Goal: Information Seeking & Learning: Compare options

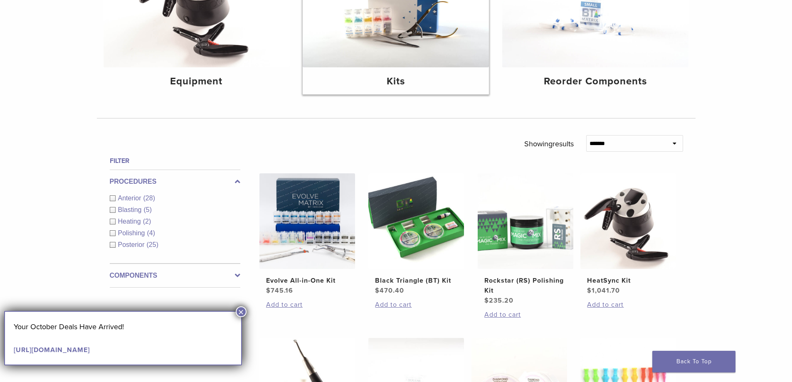
scroll to position [208, 0]
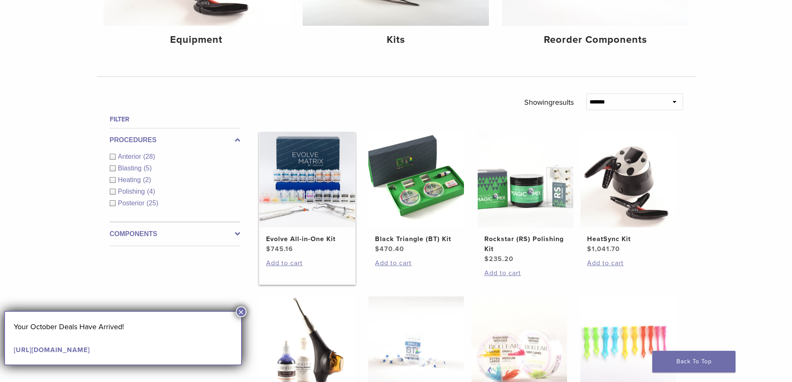
click at [317, 220] on img at bounding box center [307, 180] width 96 height 96
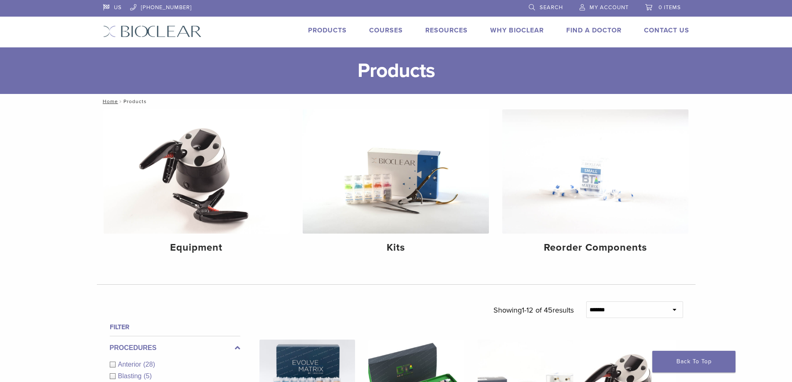
scroll to position [208, 0]
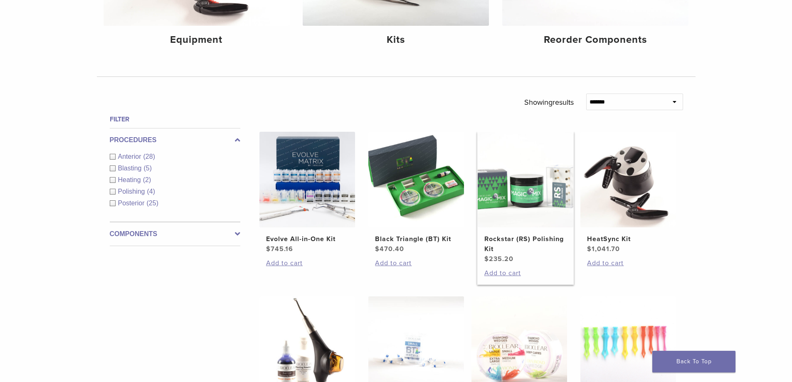
click at [523, 202] on img at bounding box center [526, 180] width 96 height 96
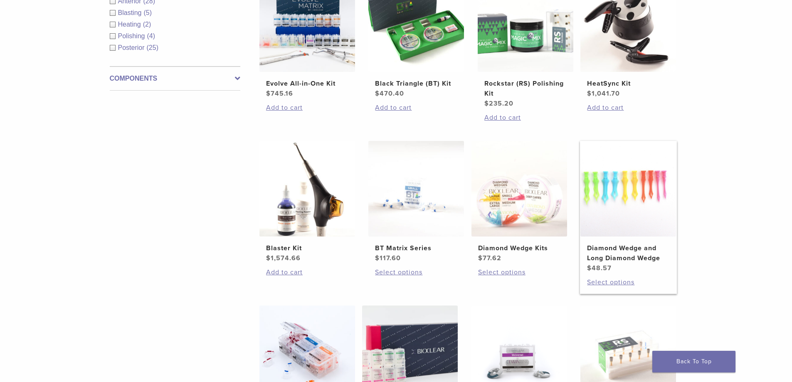
scroll to position [374, 0]
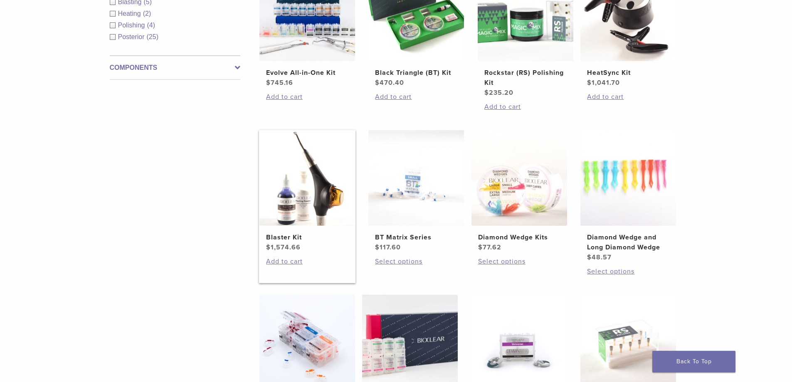
click at [324, 198] on img at bounding box center [307, 178] width 96 height 96
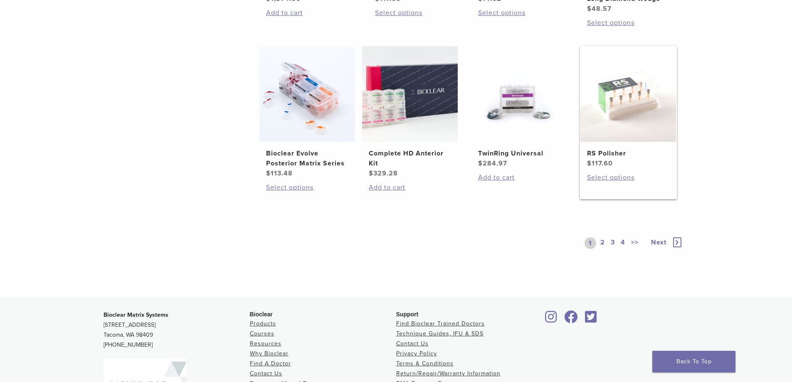
scroll to position [624, 0]
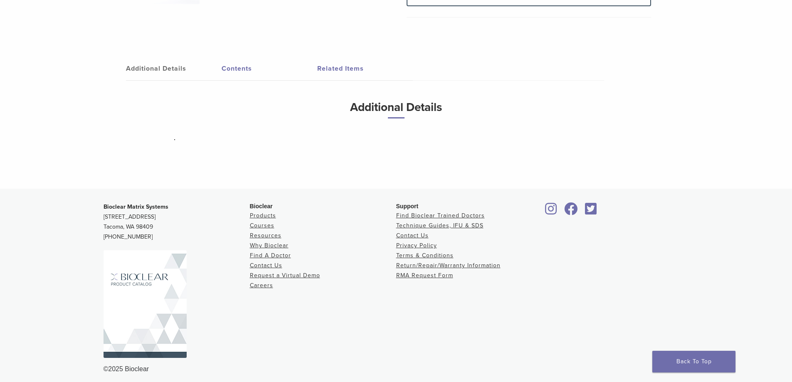
scroll to position [333, 0]
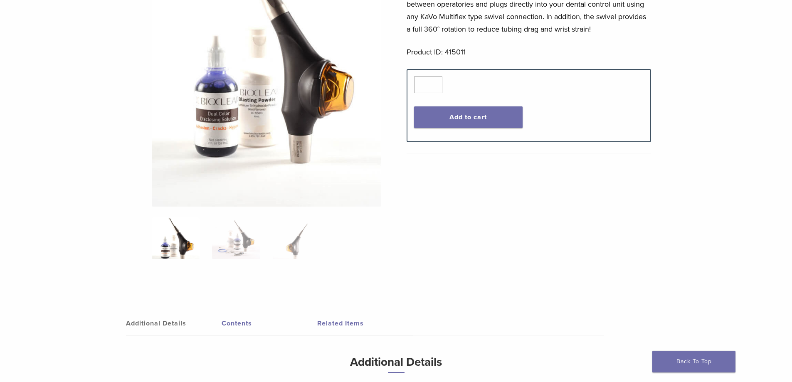
scroll to position [208, 0]
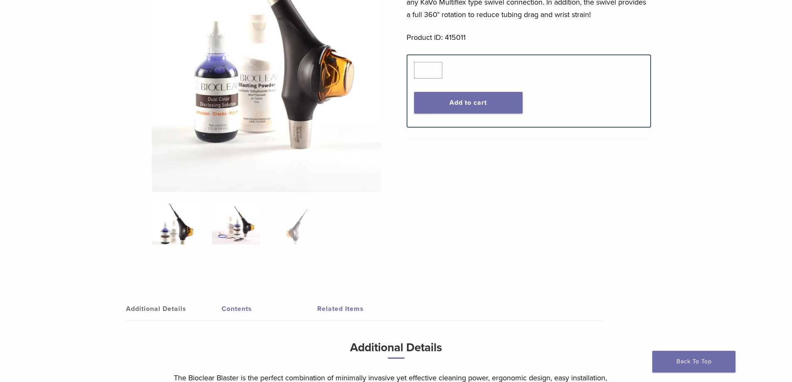
click at [247, 232] on img at bounding box center [236, 224] width 48 height 42
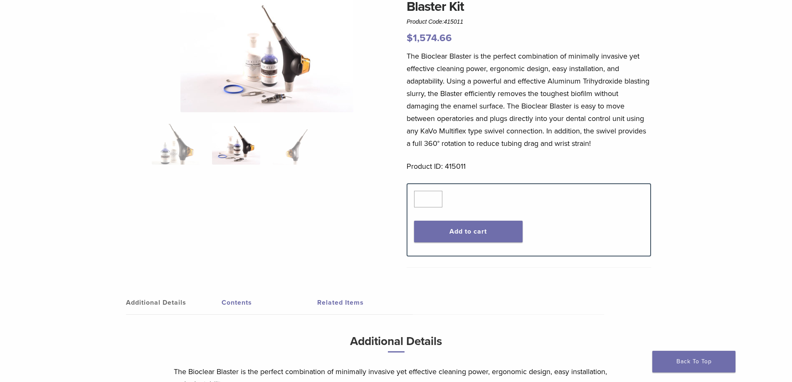
scroll to position [0, 0]
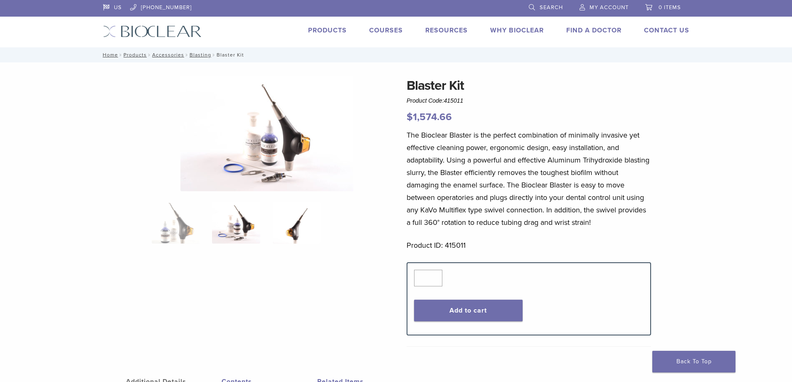
click at [292, 229] on img at bounding box center [297, 223] width 48 height 42
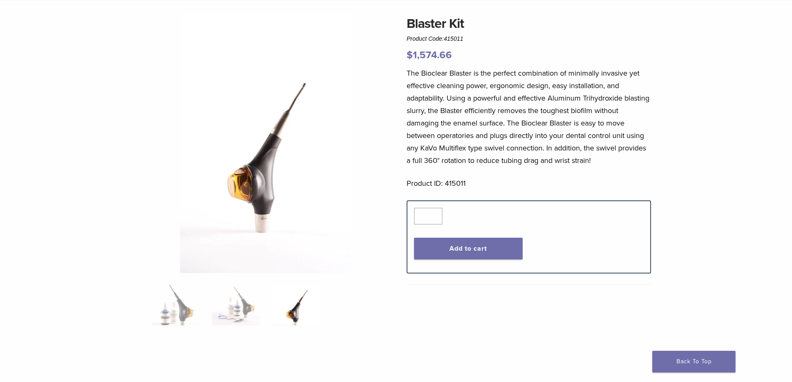
scroll to position [42, 0]
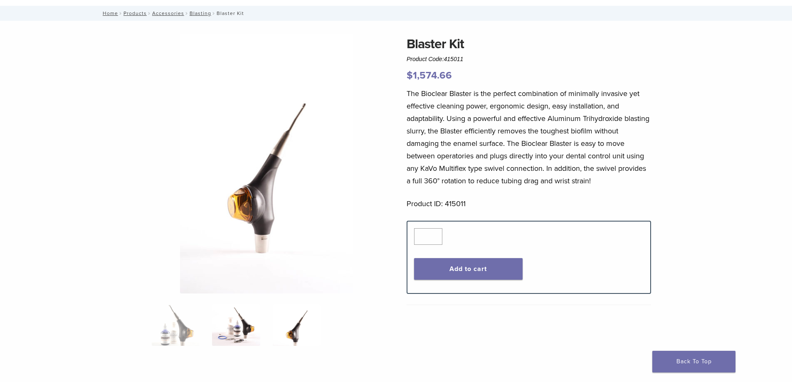
click at [247, 326] on img at bounding box center [236, 325] width 48 height 42
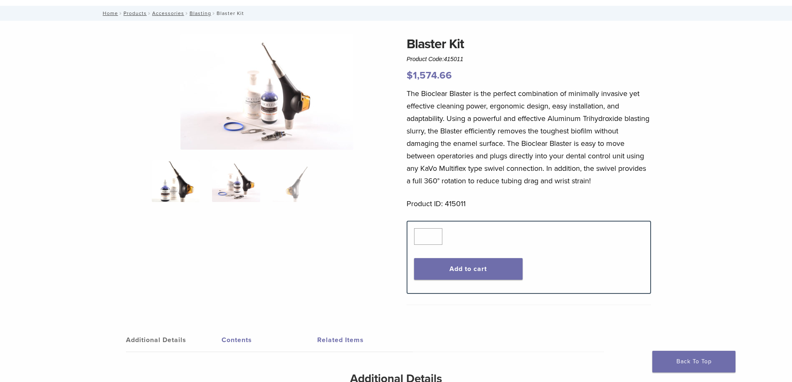
click at [162, 183] on img at bounding box center [176, 181] width 48 height 42
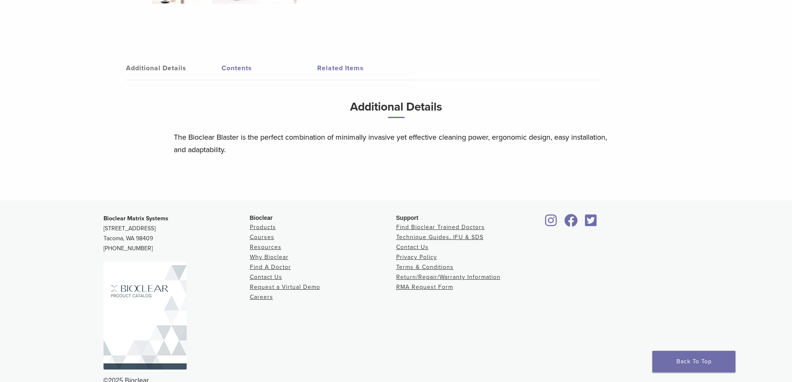
scroll to position [457, 0]
